Goal: Task Accomplishment & Management: Complete application form

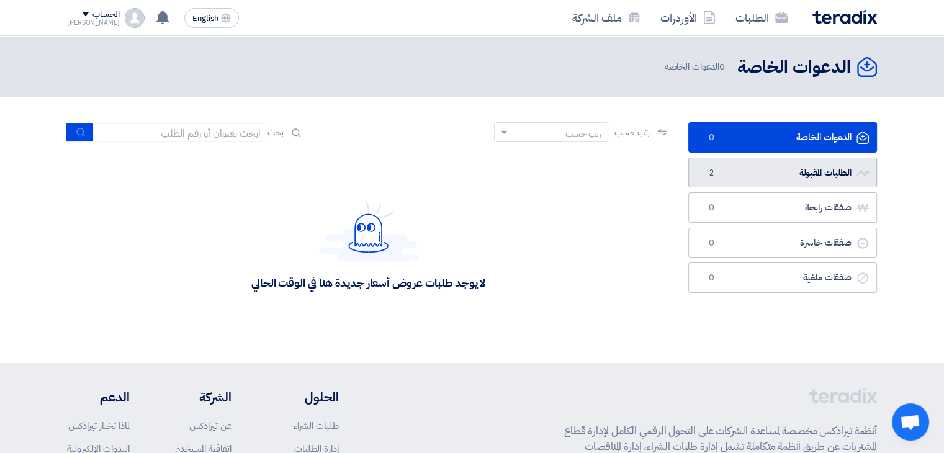
click at [763, 184] on link "الطلبات المقبولة الطلبات المقبولة 2" at bounding box center [782, 173] width 189 height 30
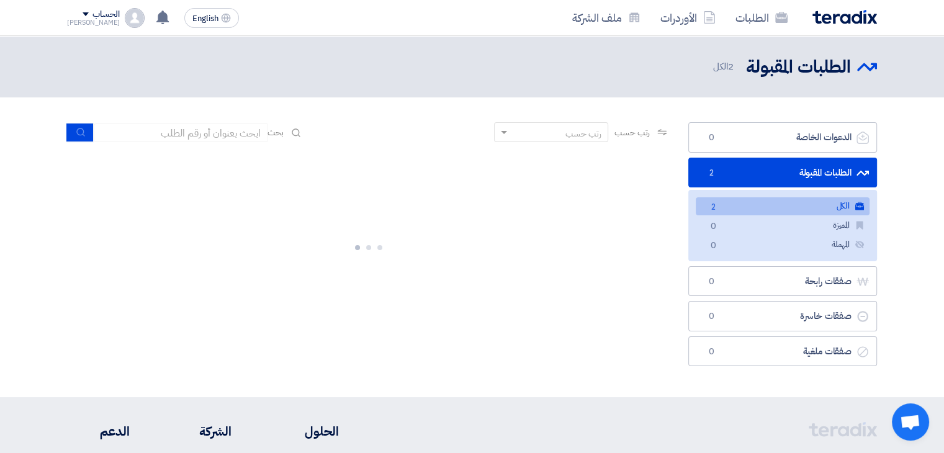
click at [757, 212] on link "الكل الكل 2" at bounding box center [783, 206] width 174 height 18
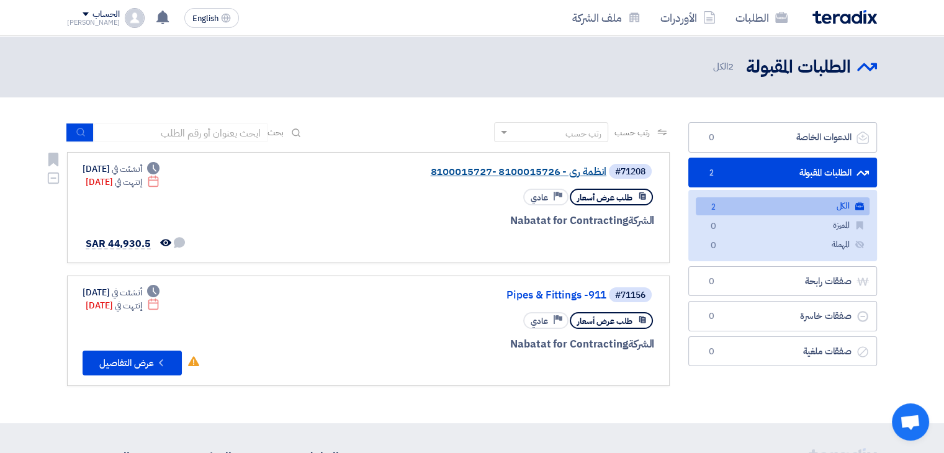
click at [546, 171] on link "انظمة رى - 8100015726 -8100015727" at bounding box center [482, 171] width 248 height 11
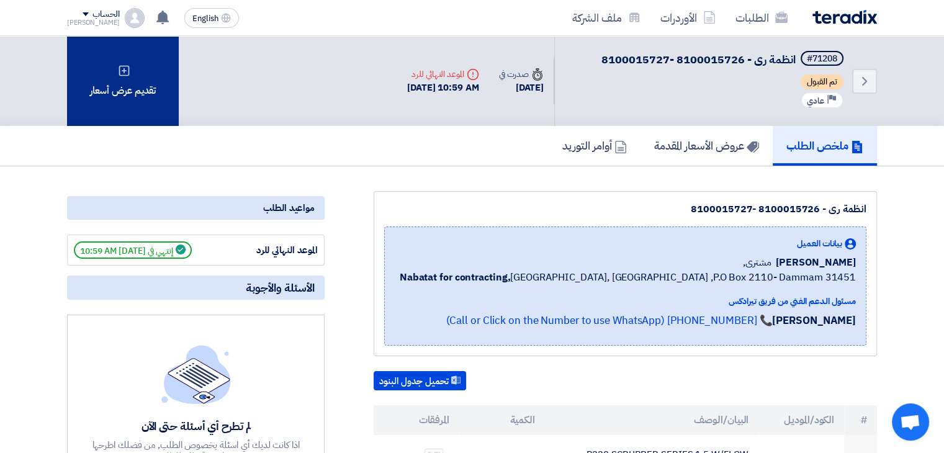
click at [102, 65] on div "تقديم عرض أسعار" at bounding box center [123, 81] width 112 height 90
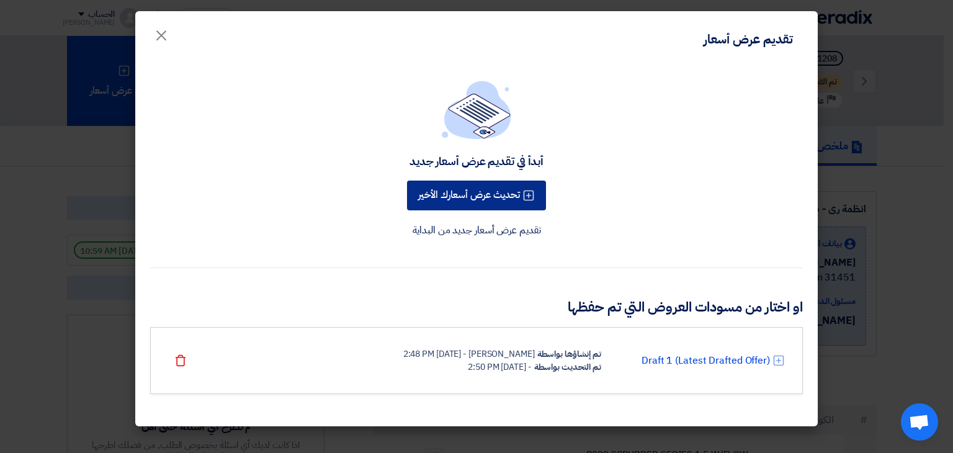
click at [451, 195] on button "تحديث عرض أسعارك الأخير" at bounding box center [476, 196] width 139 height 30
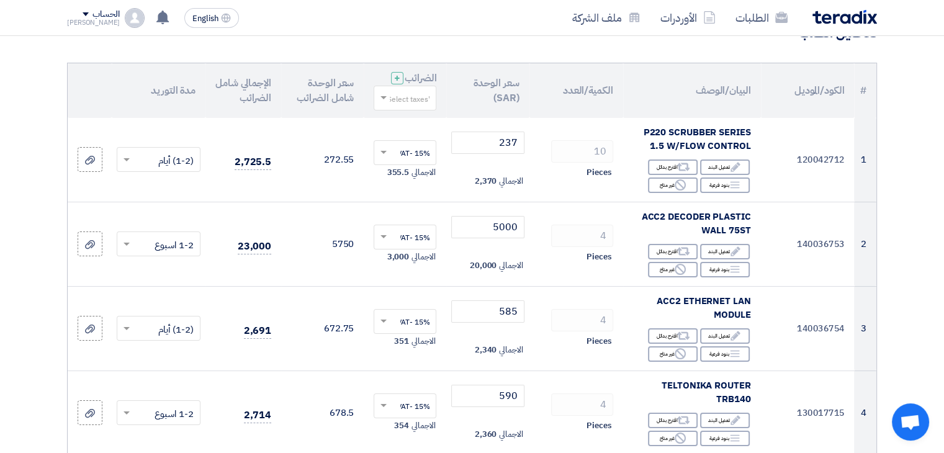
scroll to position [119, 0]
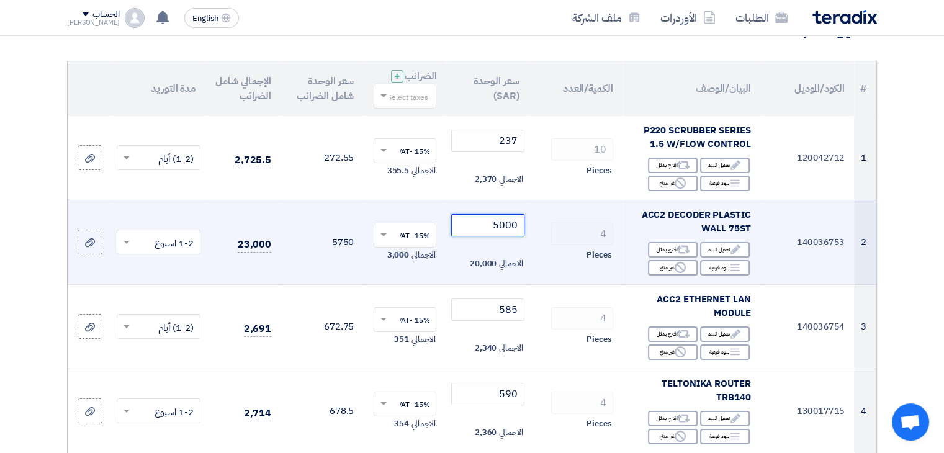
click at [514, 225] on input "5000" at bounding box center [487, 225] width 73 height 22
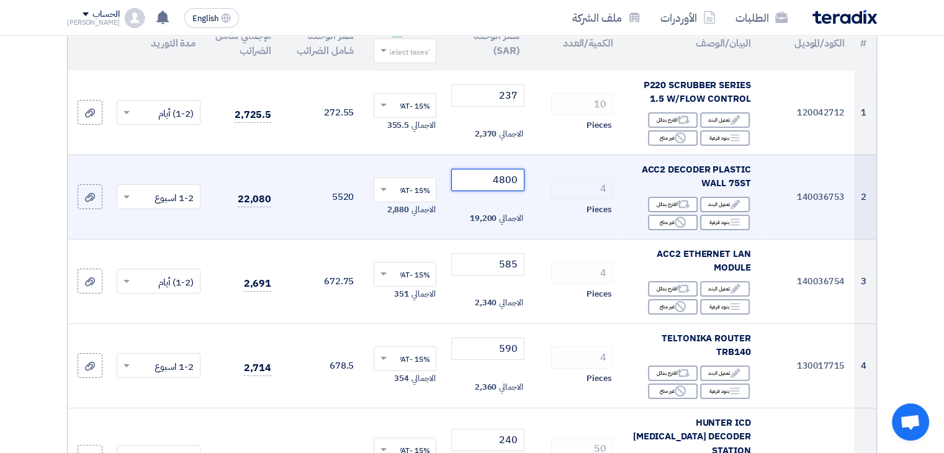
scroll to position [162, 0]
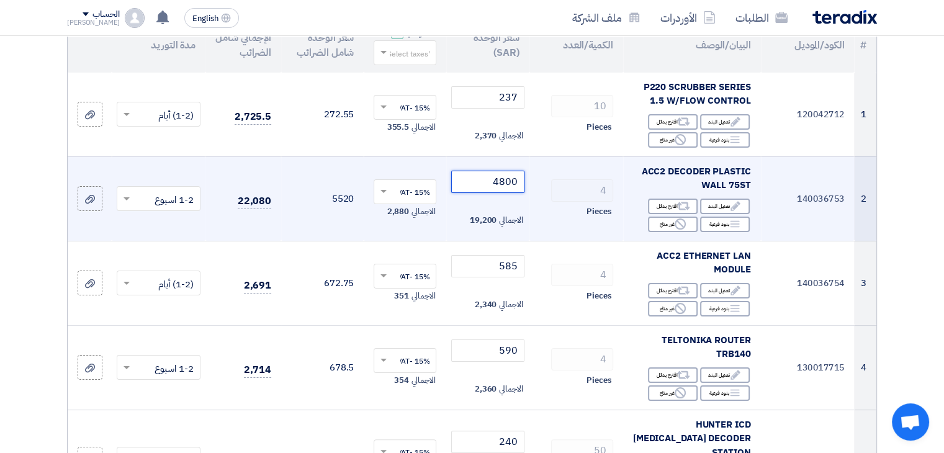
drag, startPoint x: 492, startPoint y: 182, endPoint x: 567, endPoint y: 178, distance: 75.2
click at [567, 178] on tr "2 140036753 ACC2 DECODER PLASTIC WALL 75ST Edit تعديل البند Alternative اقترح ب…" at bounding box center [472, 198] width 809 height 84
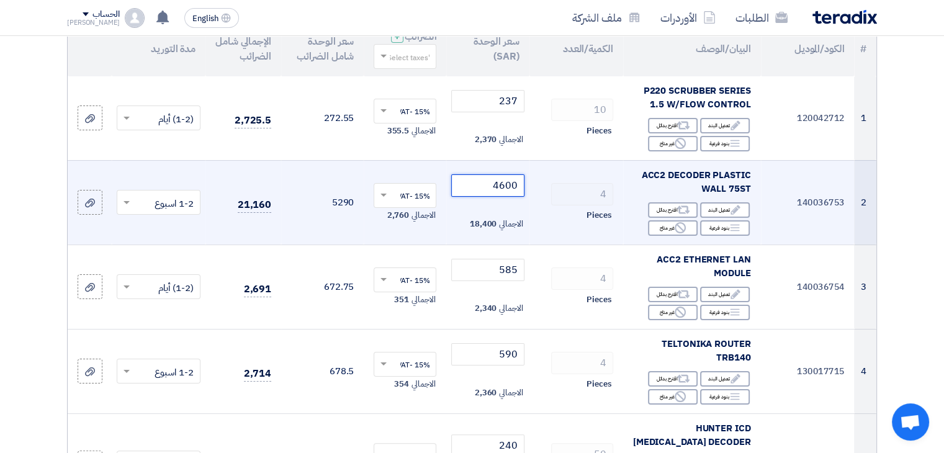
scroll to position [155, 0]
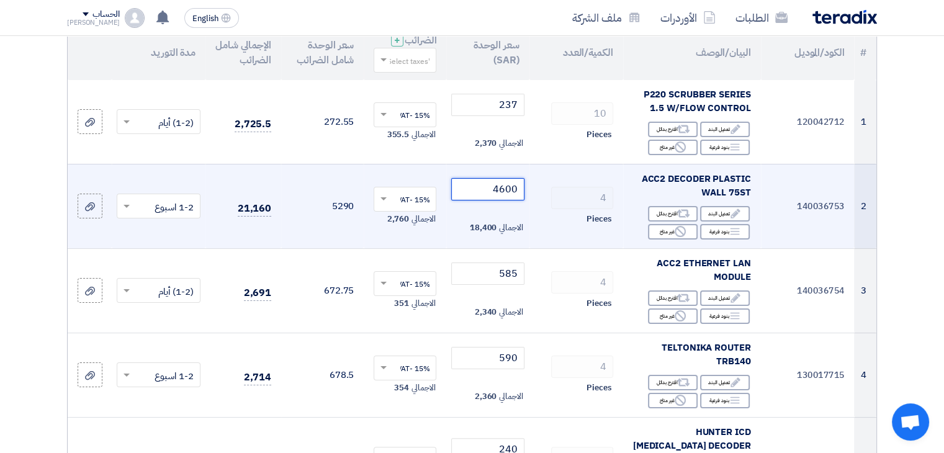
drag, startPoint x: 502, startPoint y: 187, endPoint x: 536, endPoint y: 193, distance: 34.1
click at [536, 193] on tr "2 140036753 ACC2 DECODER PLASTIC WALL 75ST Edit تعديل البند Alternative اقترح ب…" at bounding box center [472, 206] width 809 height 84
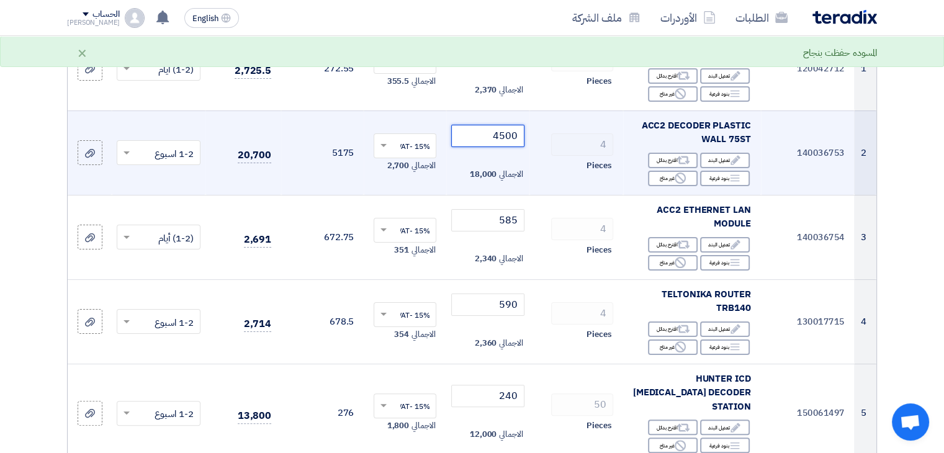
scroll to position [207, 0]
drag, startPoint x: 498, startPoint y: 138, endPoint x: 540, endPoint y: 138, distance: 42.2
click at [540, 138] on tr "2 140036753 ACC2 DECODER PLASTIC WALL 75ST Edit تعديل البند Alternative اقترح ب…" at bounding box center [472, 154] width 809 height 84
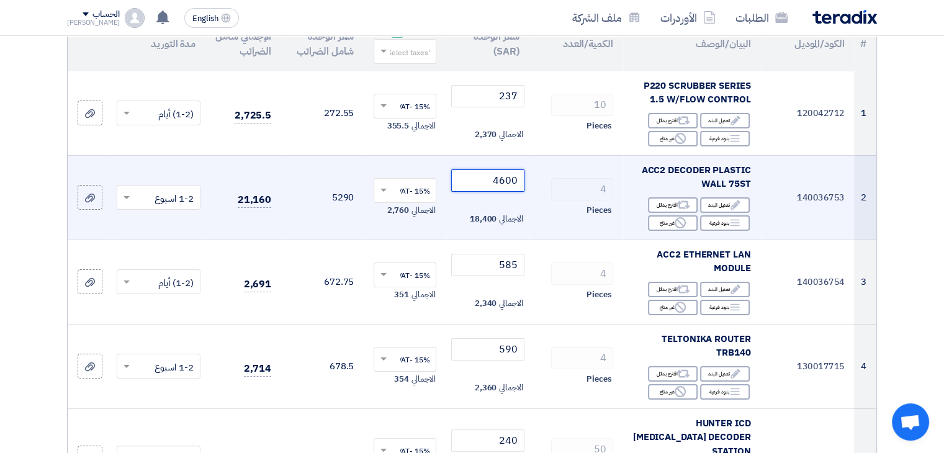
scroll to position [139, 0]
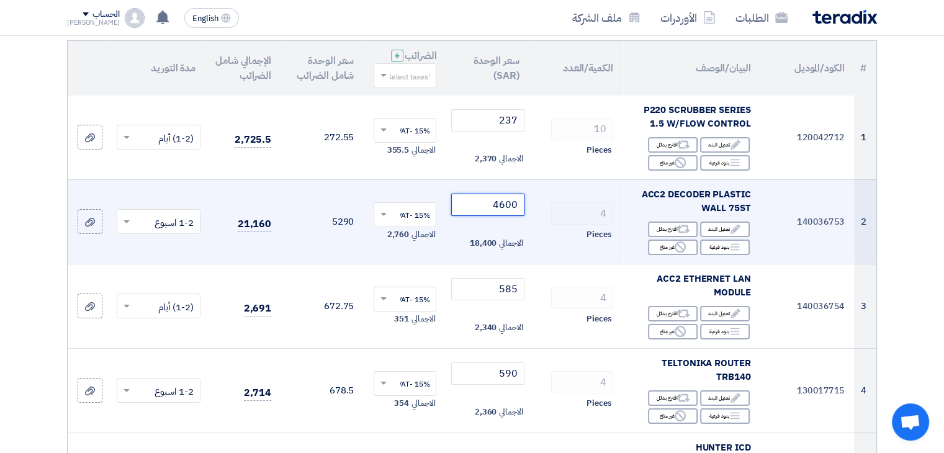
click at [554, 204] on tr "2 140036753 ACC2 DECODER PLASTIC WALL 75ST Edit تعديل البند Alternative اقترح ب…" at bounding box center [472, 221] width 809 height 84
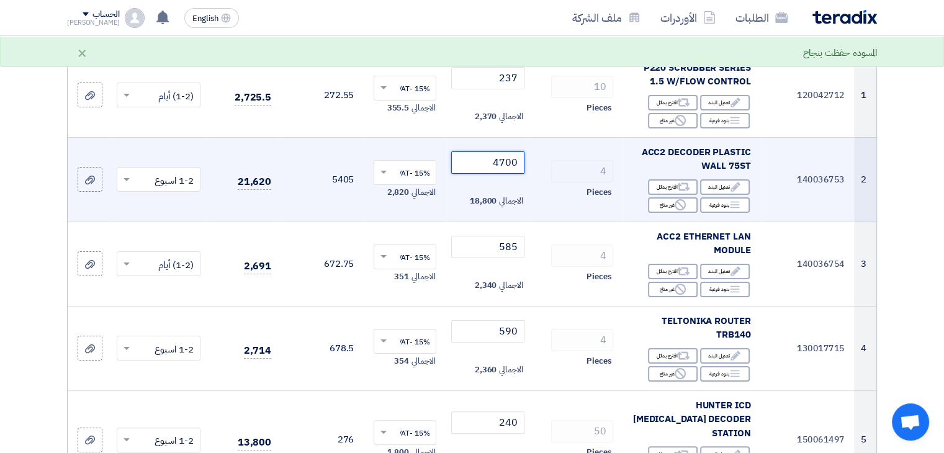
scroll to position [176, 0]
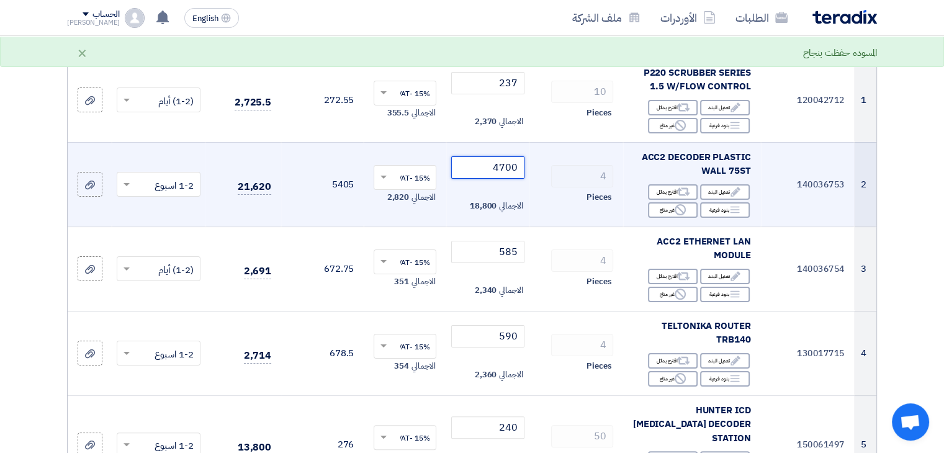
drag, startPoint x: 506, startPoint y: 164, endPoint x: 549, endPoint y: 168, distance: 43.0
click at [549, 168] on tr "2 140036753 ACC2 DECODER PLASTIC WALL 75ST Edit تعديل البند Alternative اقترح ب…" at bounding box center [472, 184] width 809 height 84
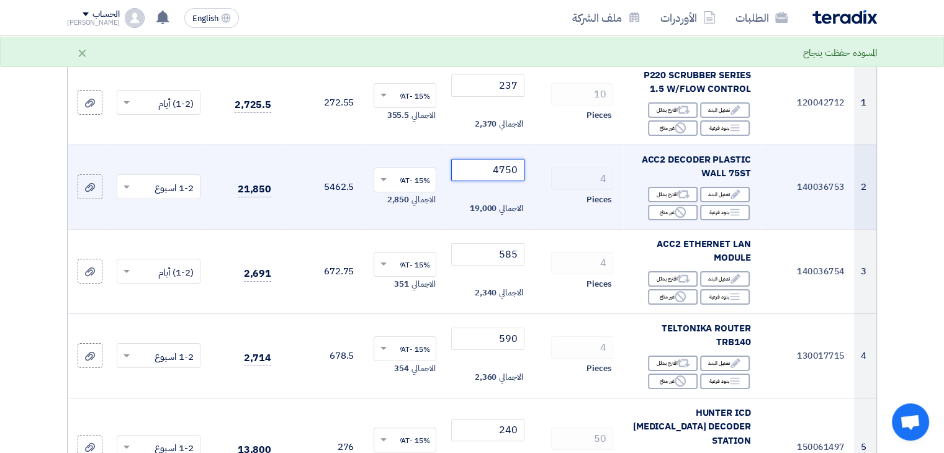
scroll to position [174, 0]
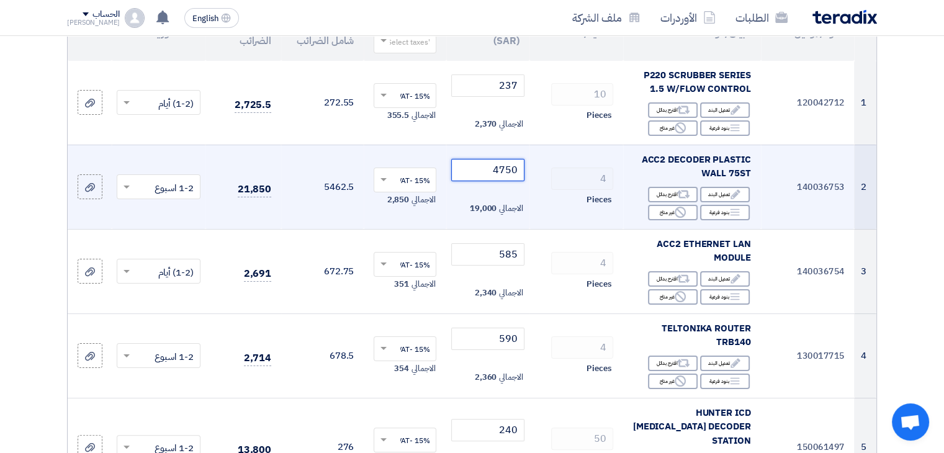
drag, startPoint x: 501, startPoint y: 167, endPoint x: 538, endPoint y: 167, distance: 37.2
click at [538, 167] on tr "2 140036753 ACC2 DECODER PLASTIC WALL 75ST Edit تعديل البند Alternative اقترح ب…" at bounding box center [472, 187] width 809 height 84
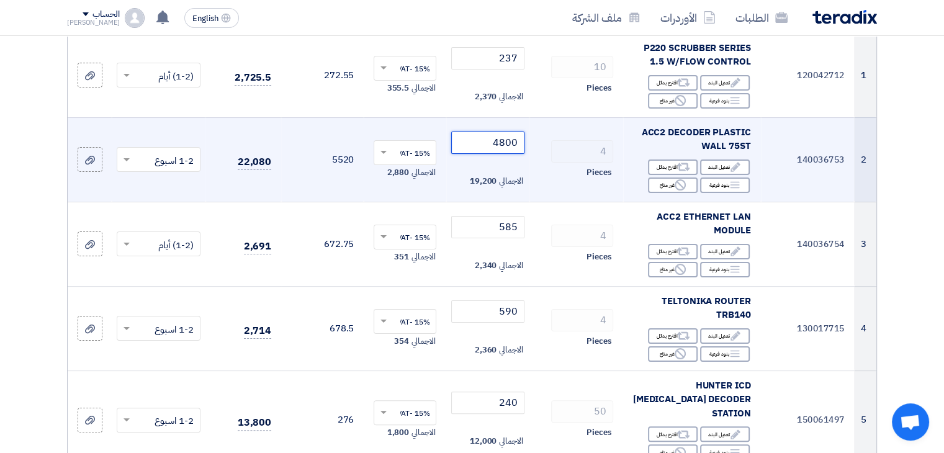
scroll to position [199, 0]
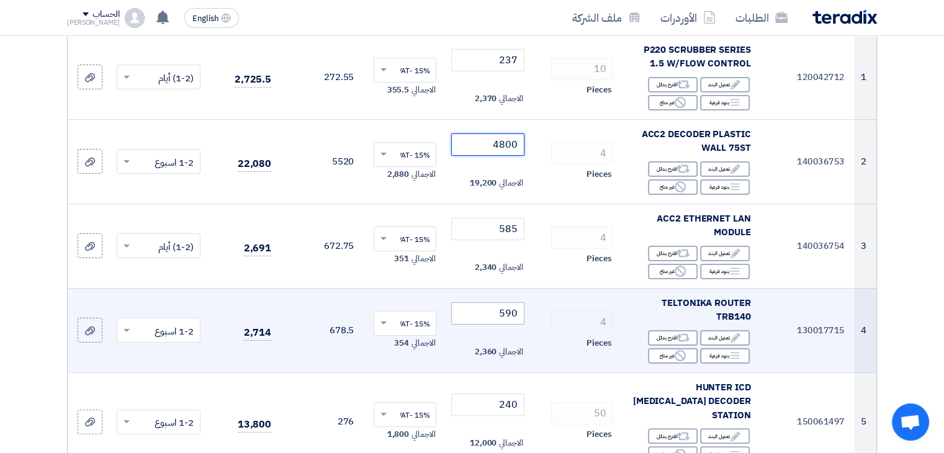
type input "4800"
drag, startPoint x: 510, startPoint y: 312, endPoint x: 533, endPoint y: 312, distance: 23.6
click at [533, 312] on tr "4 130017715 TELTONIKA ROUTER TRB140 Edit تعديل البند Alternative اقترح بدائل Br…" at bounding box center [472, 330] width 809 height 84
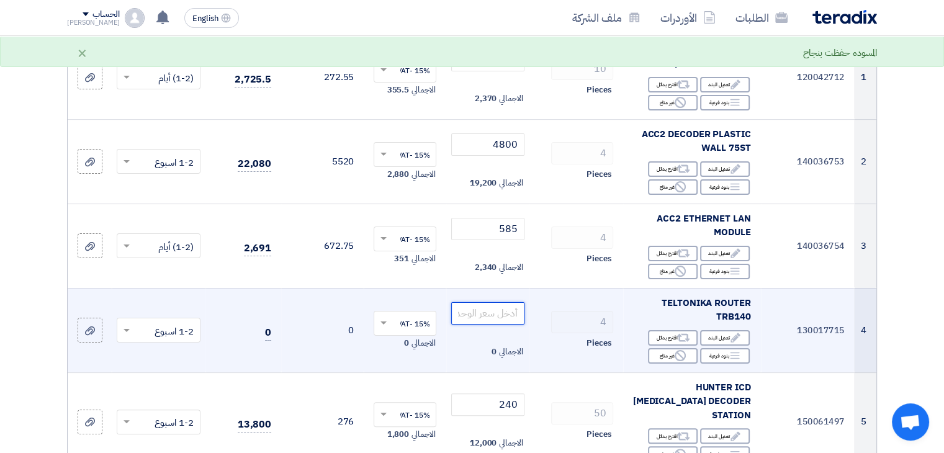
click at [502, 313] on input "number" at bounding box center [487, 313] width 73 height 22
type input "5"
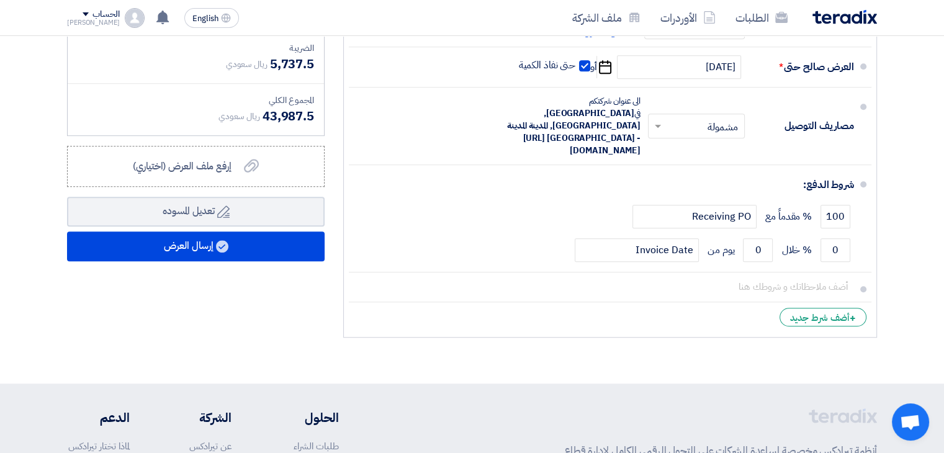
scroll to position [808, 0]
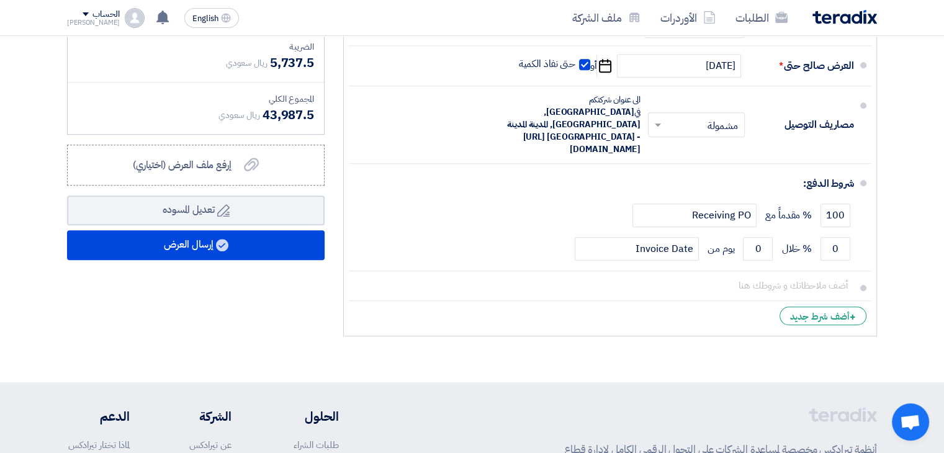
type input "585"
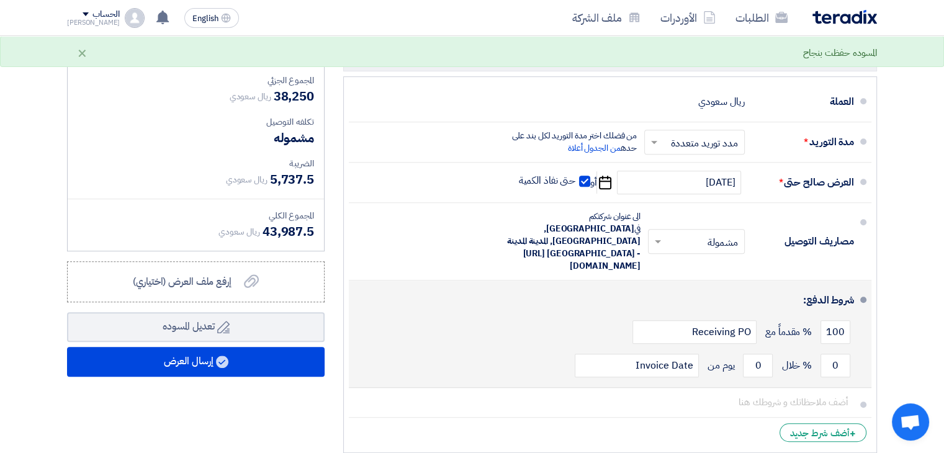
scroll to position [689, 0]
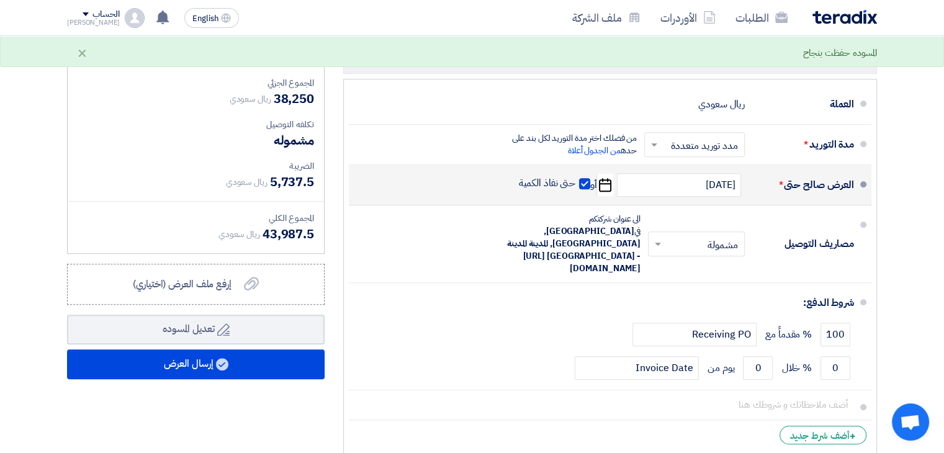
click at [397, 189] on li "العرض صالح حتى * 9/15/2025 Pick a date أو حتى نفاذ الكمية" at bounding box center [610, 185] width 523 height 40
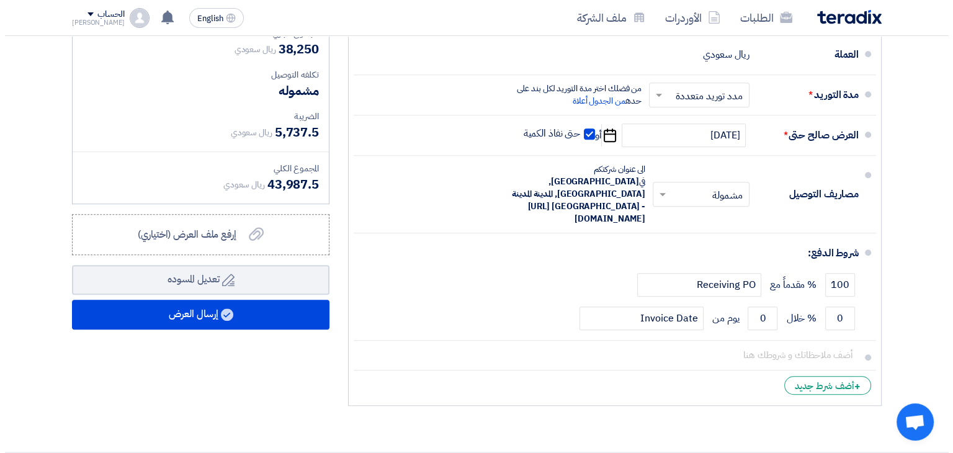
scroll to position [737, 0]
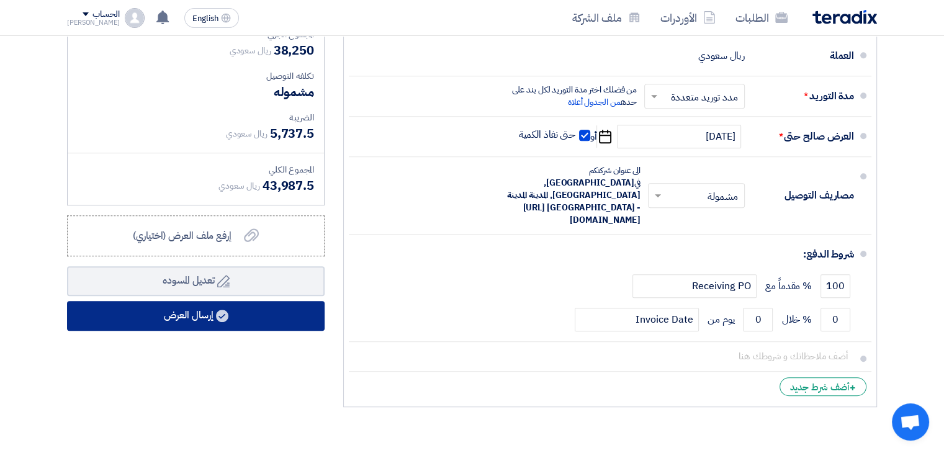
click at [222, 310] on use at bounding box center [222, 316] width 12 height 12
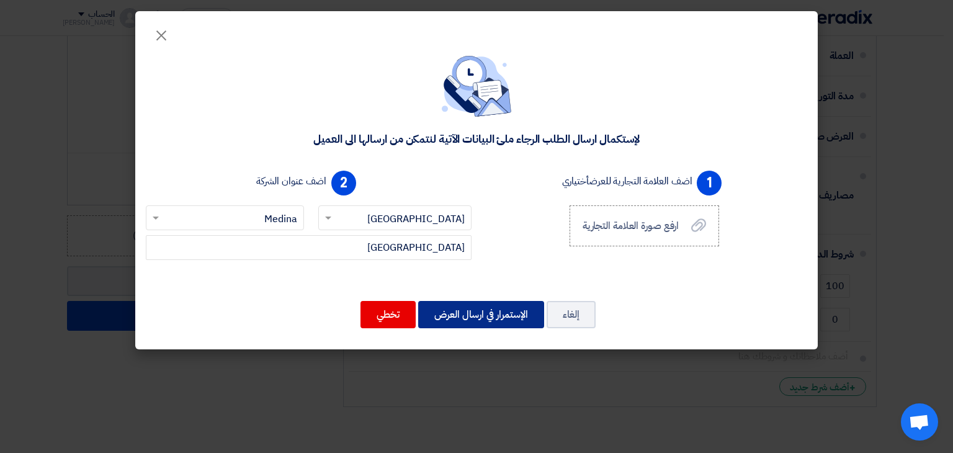
click at [489, 315] on button "الإستمرار في ارسال العرض" at bounding box center [481, 314] width 126 height 27
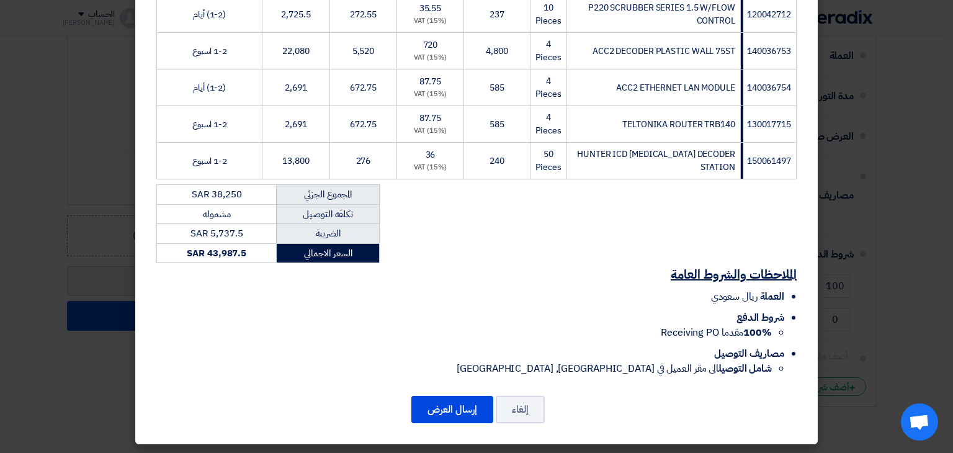
scroll to position [240, 0]
click at [450, 415] on button "إرسال العرض" at bounding box center [453, 409] width 82 height 27
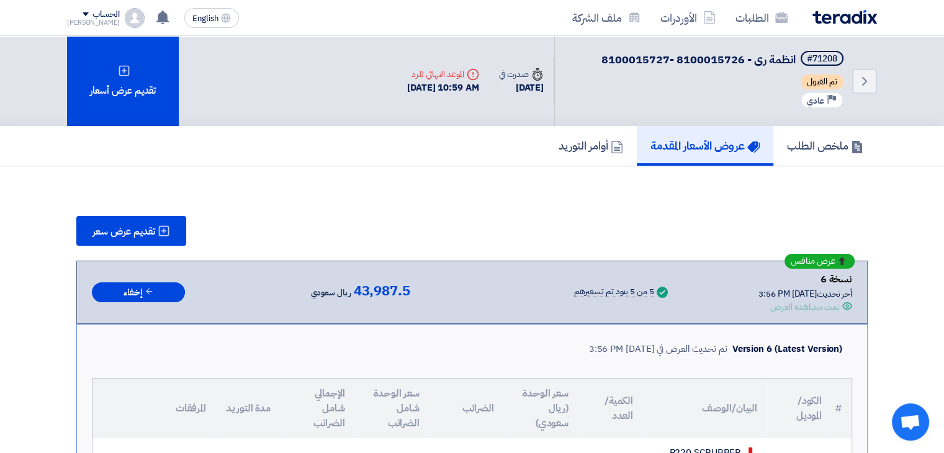
drag, startPoint x: 700, startPoint y: 165, endPoint x: 709, endPoint y: 195, distance: 31.2
click at [748, 16] on link "الطلبات" at bounding box center [762, 17] width 72 height 29
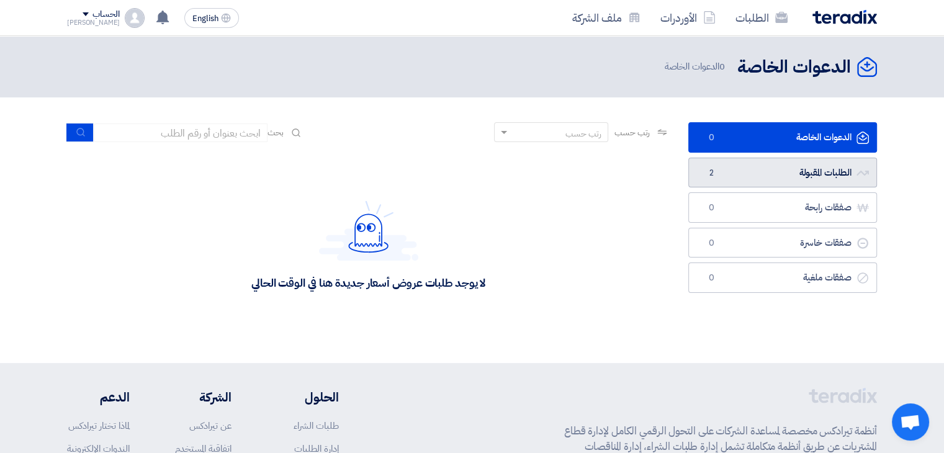
click at [793, 177] on link "الطلبات المقبولة الطلبات المقبولة 2" at bounding box center [782, 173] width 189 height 30
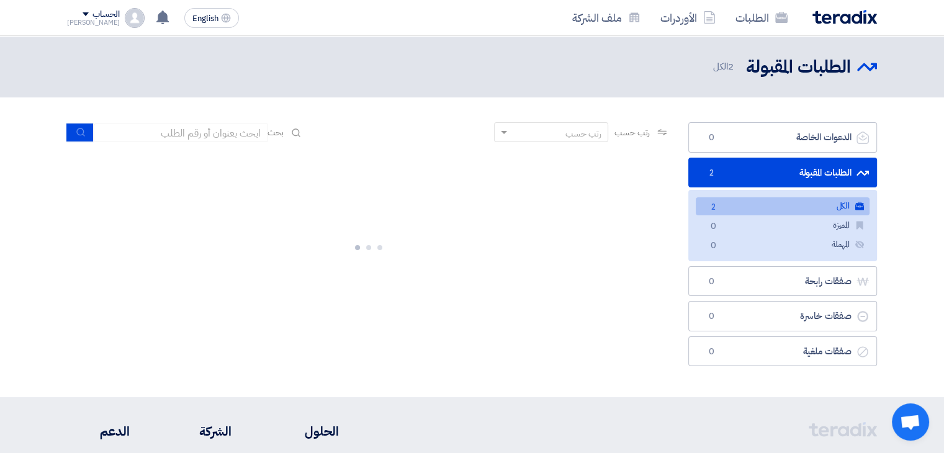
click at [799, 204] on link "الكل الكل 2" at bounding box center [783, 206] width 174 height 18
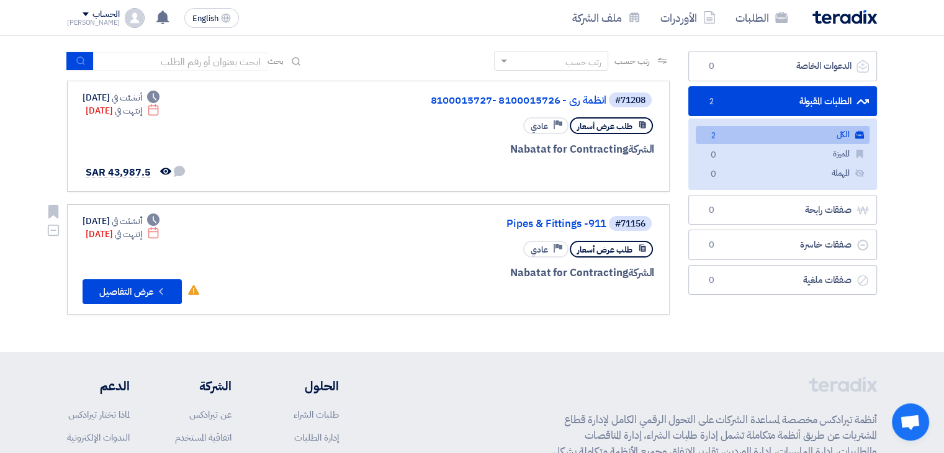
scroll to position [72, 0]
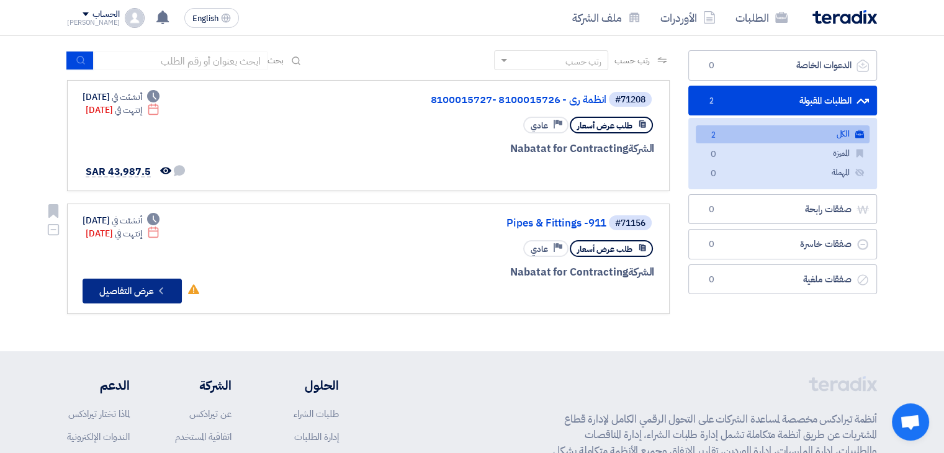
click at [163, 287] on icon "Check details" at bounding box center [161, 291] width 12 height 12
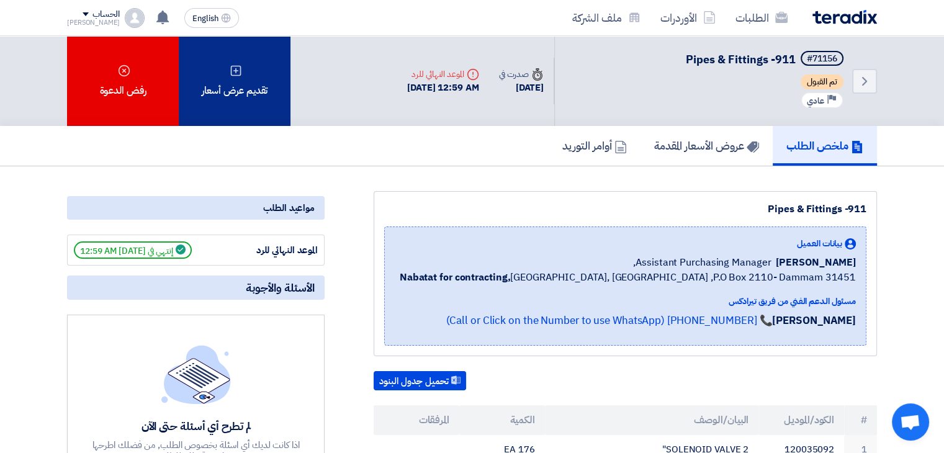
click at [249, 95] on div "تقديم عرض أسعار" at bounding box center [235, 81] width 112 height 90
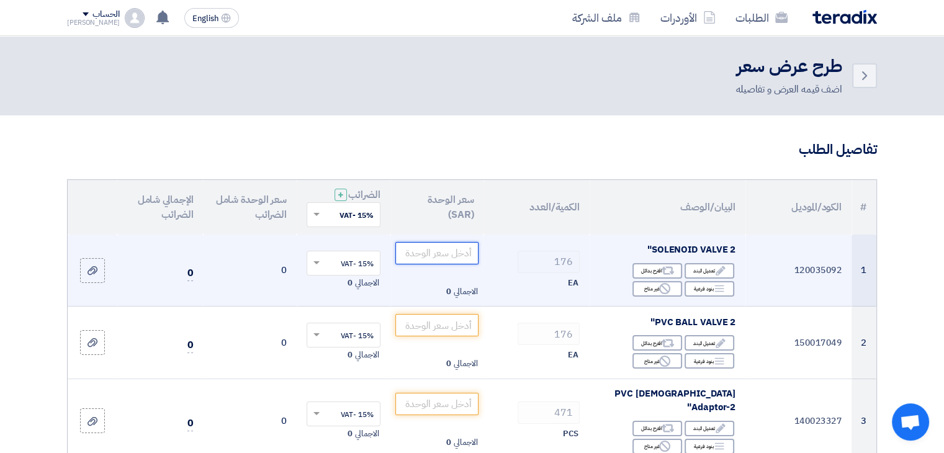
click at [437, 252] on input "number" at bounding box center [437, 253] width 84 height 22
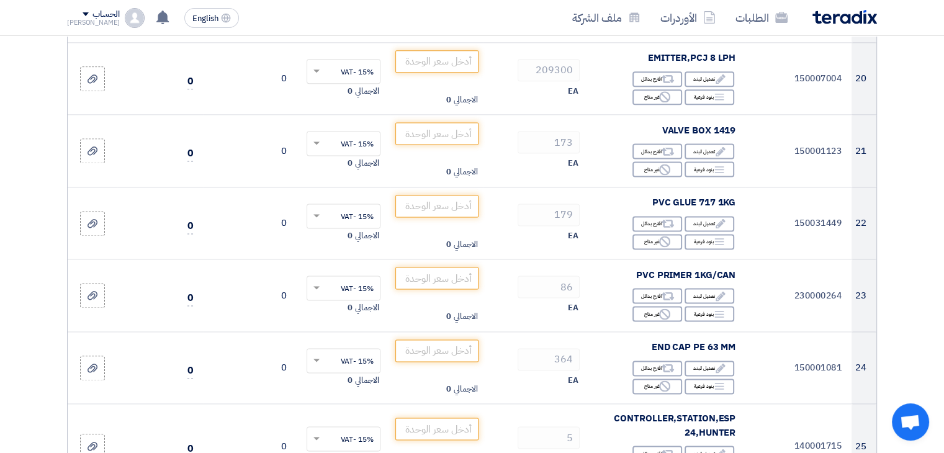
scroll to position [1650, 0]
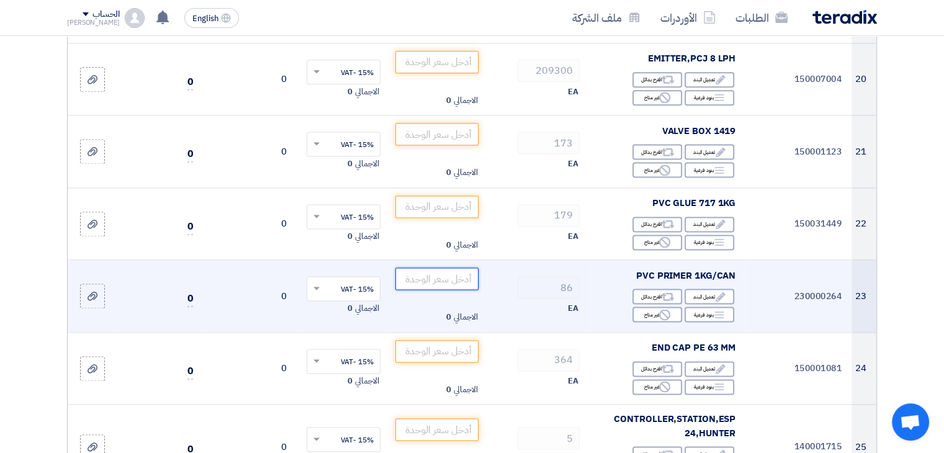
click at [444, 268] on input "number" at bounding box center [437, 279] width 84 height 22
click at [863, 260] on td "23" at bounding box center [864, 296] width 25 height 73
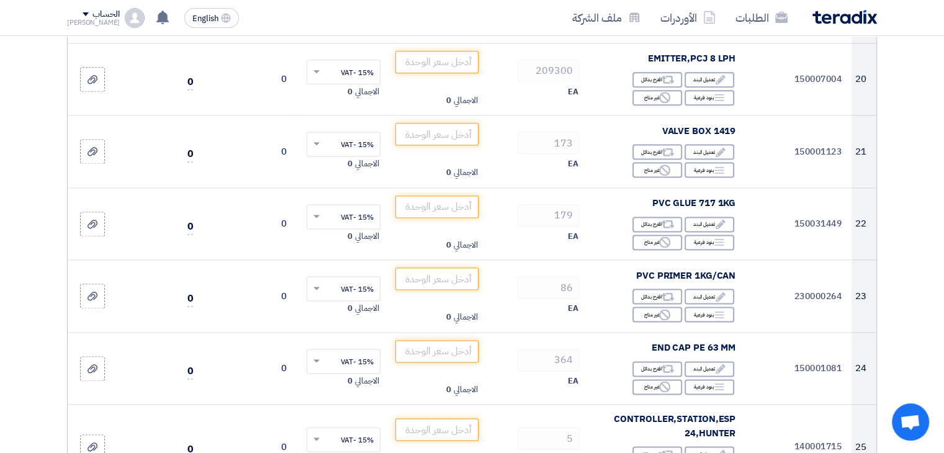
drag, startPoint x: 801, startPoint y: 249, endPoint x: 915, endPoint y: 239, distance: 114.0
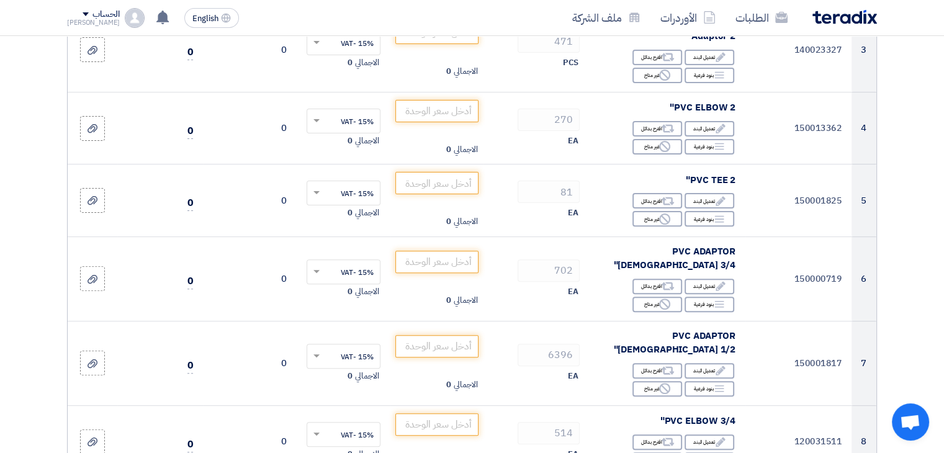
scroll to position [0, 0]
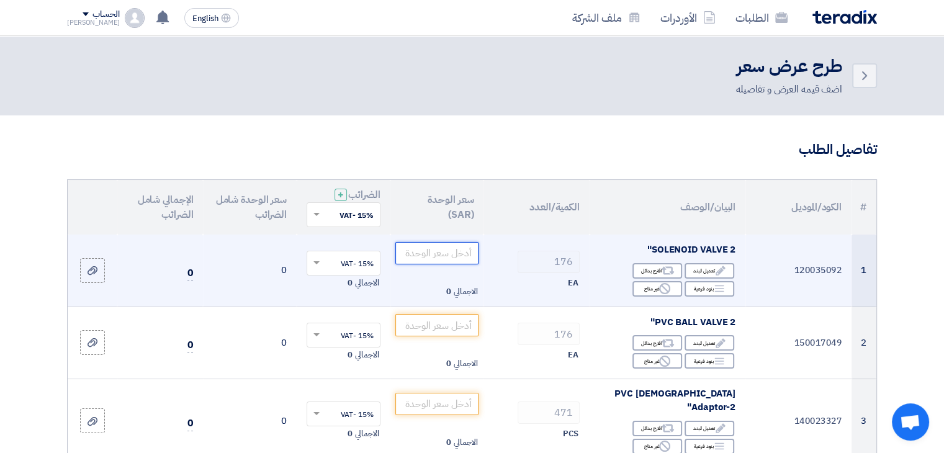
click at [437, 249] on input "number" at bounding box center [437, 253] width 84 height 22
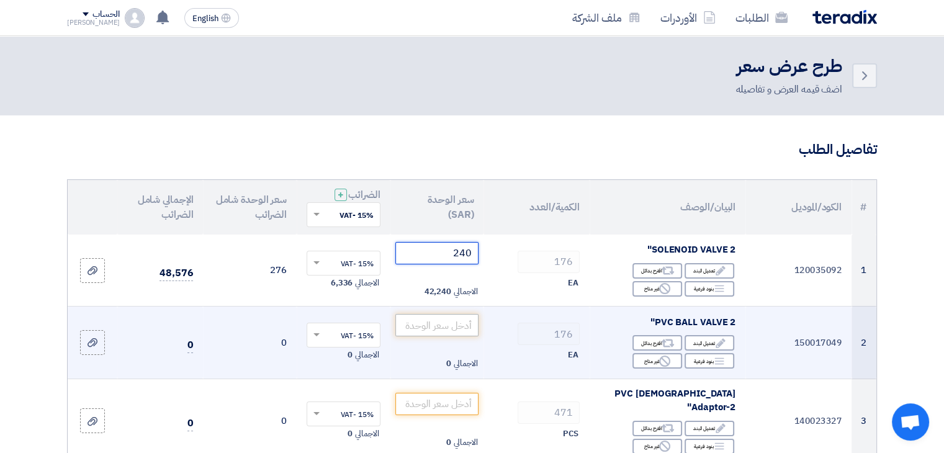
type input "240"
click at [442, 326] on input "number" at bounding box center [437, 325] width 84 height 22
click at [446, 323] on input "number" at bounding box center [437, 325] width 84 height 22
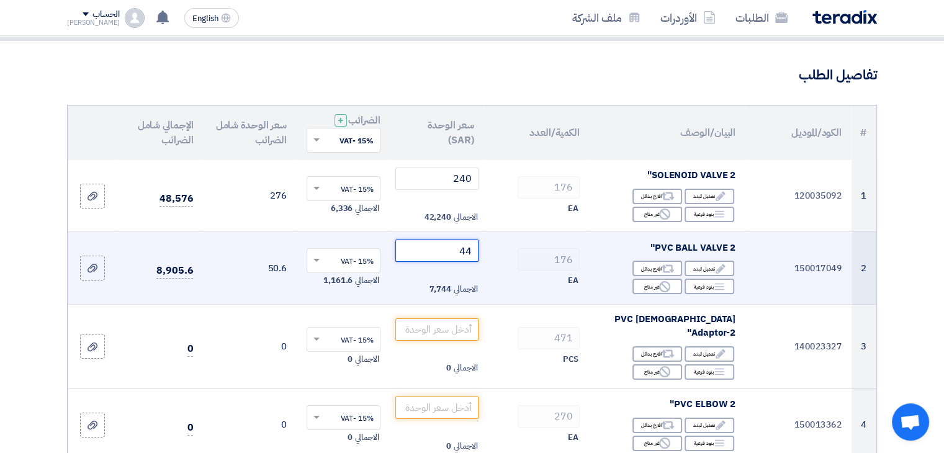
scroll to position [74, 0]
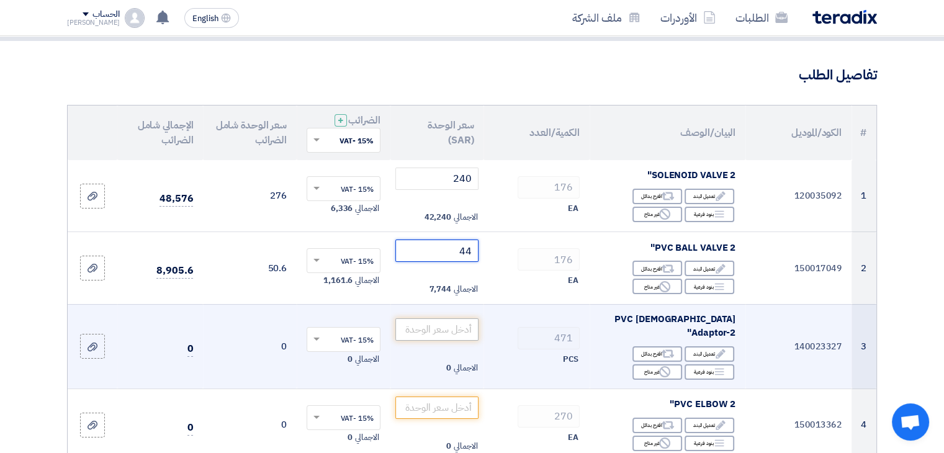
type input "44"
click at [449, 319] on input "number" at bounding box center [437, 329] width 84 height 22
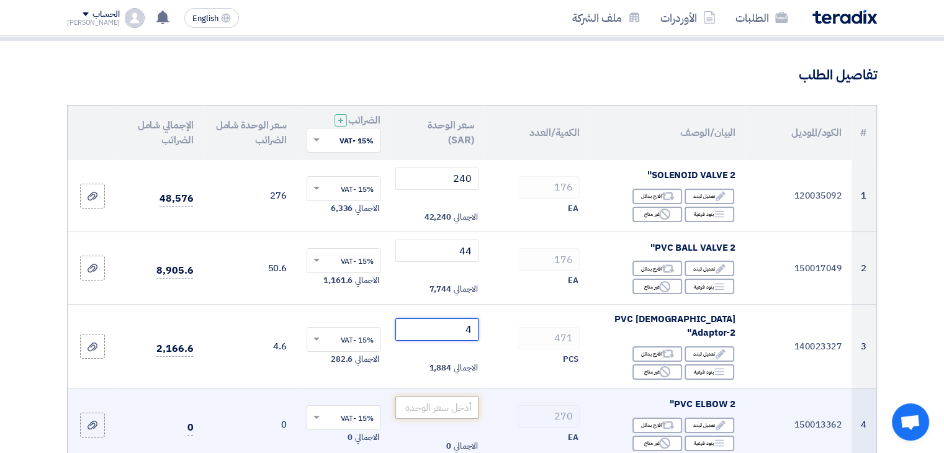
type input "4"
click at [449, 401] on input "number" at bounding box center [437, 408] width 84 height 22
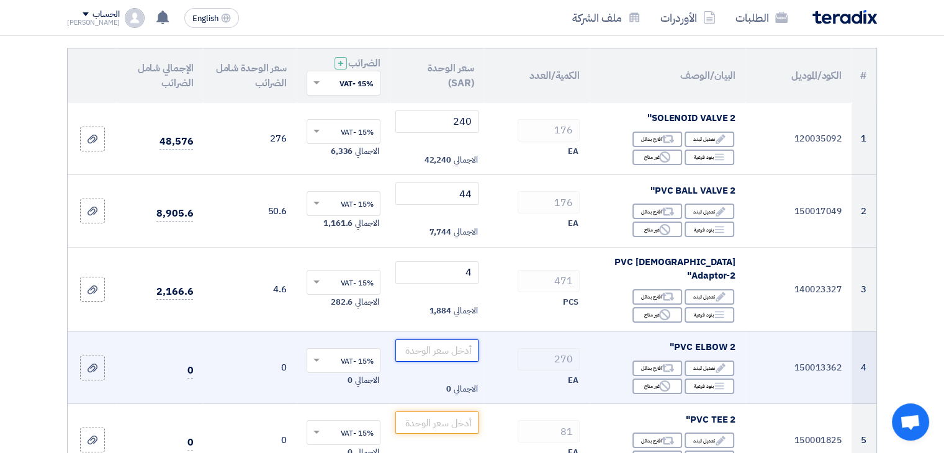
scroll to position [133, 0]
